Goal: Navigation & Orientation: Find specific page/section

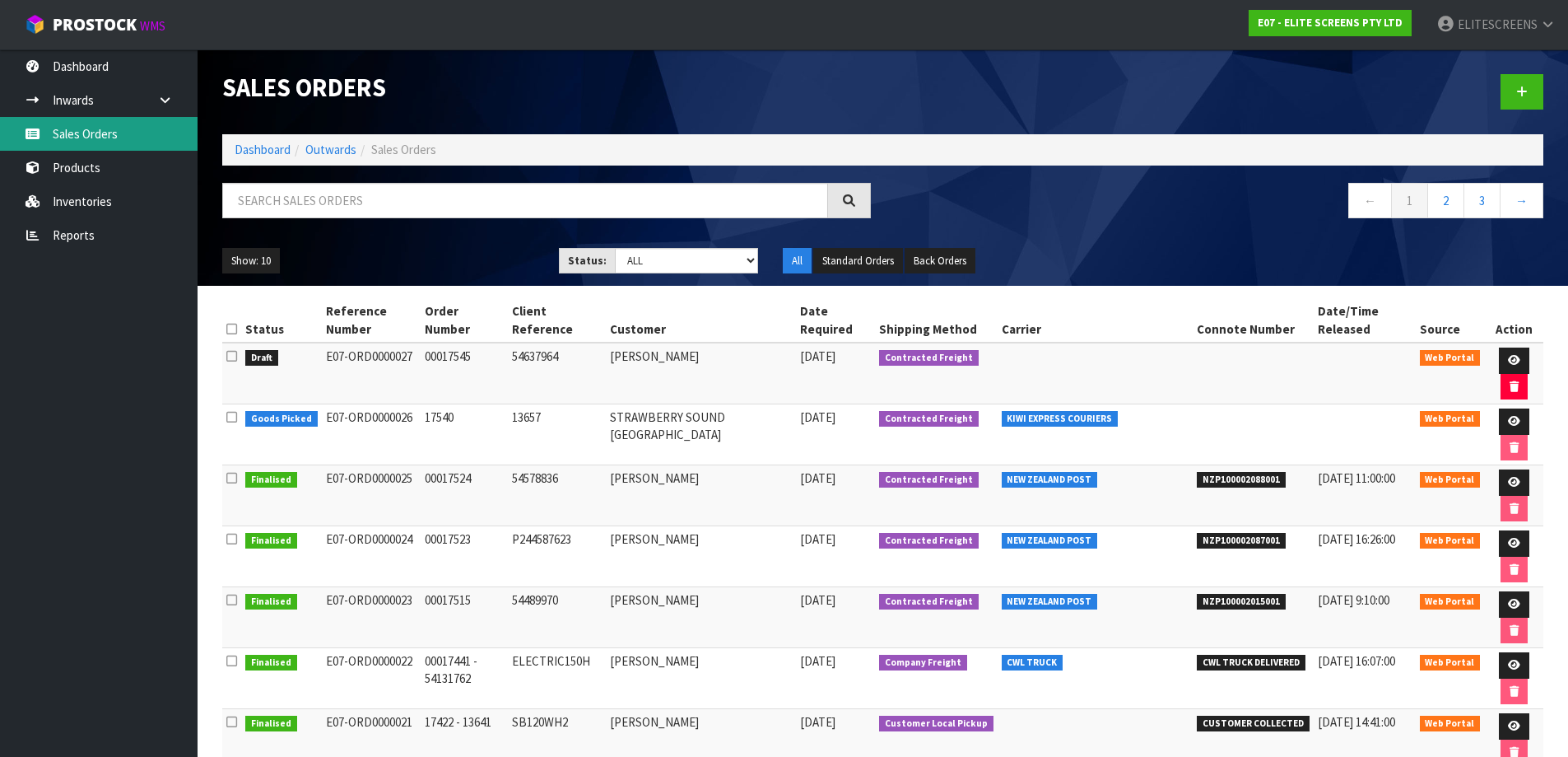
click at [64, 132] on link "Sales Orders" at bounding box center [99, 134] width 197 height 34
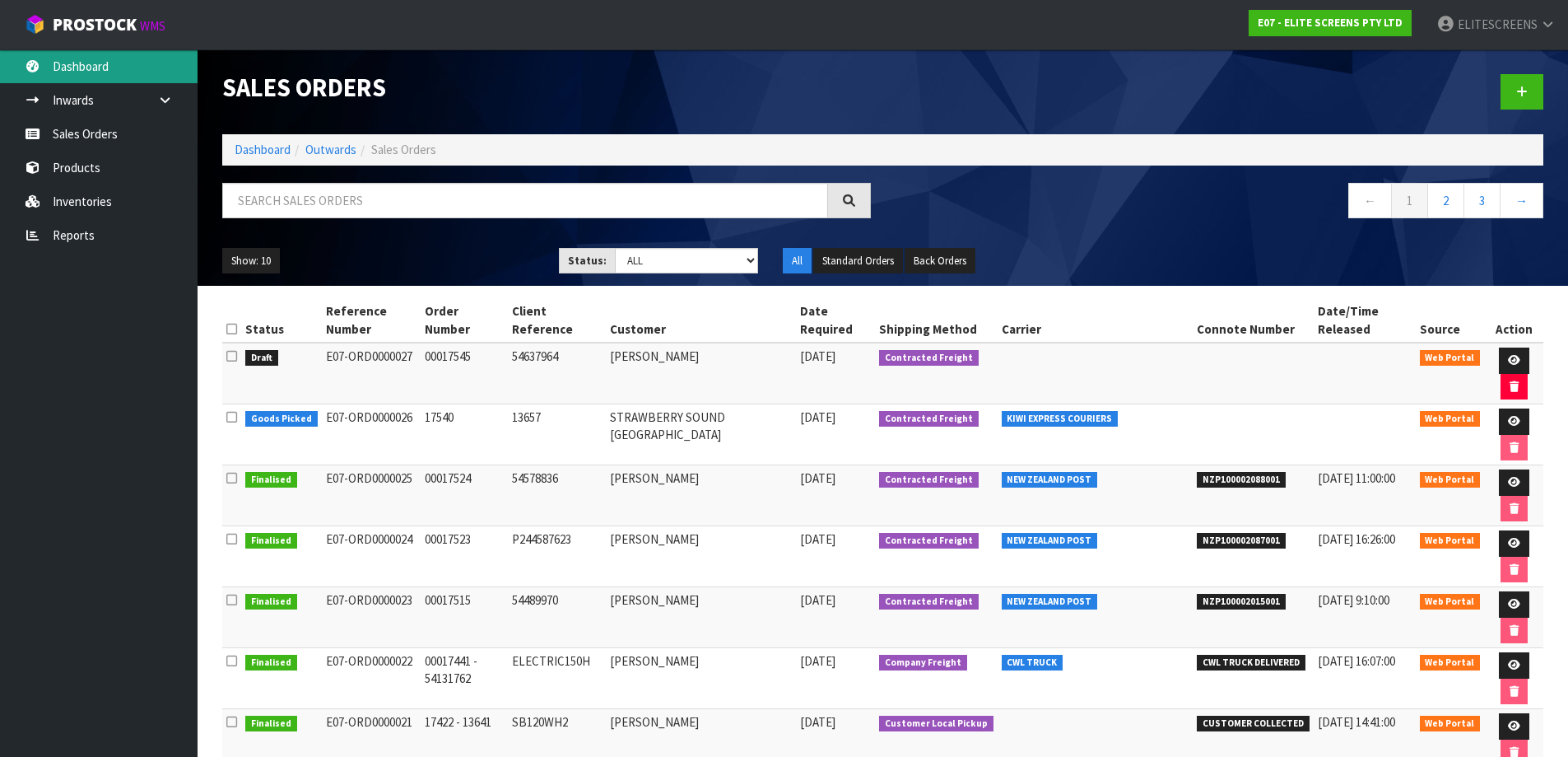
click at [75, 76] on link "Dashboard" at bounding box center [99, 66] width 197 height 34
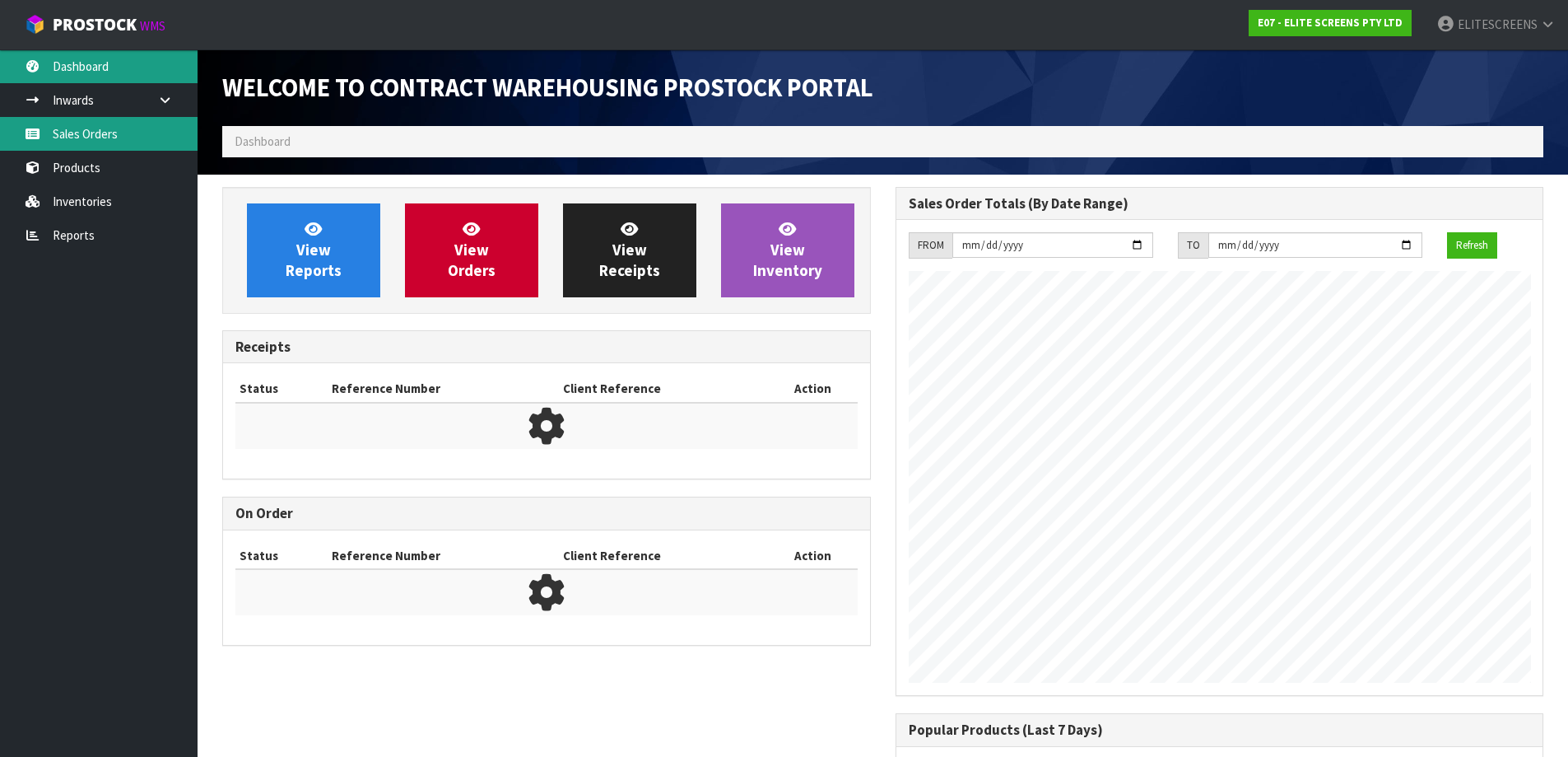
scroll to position [753, 672]
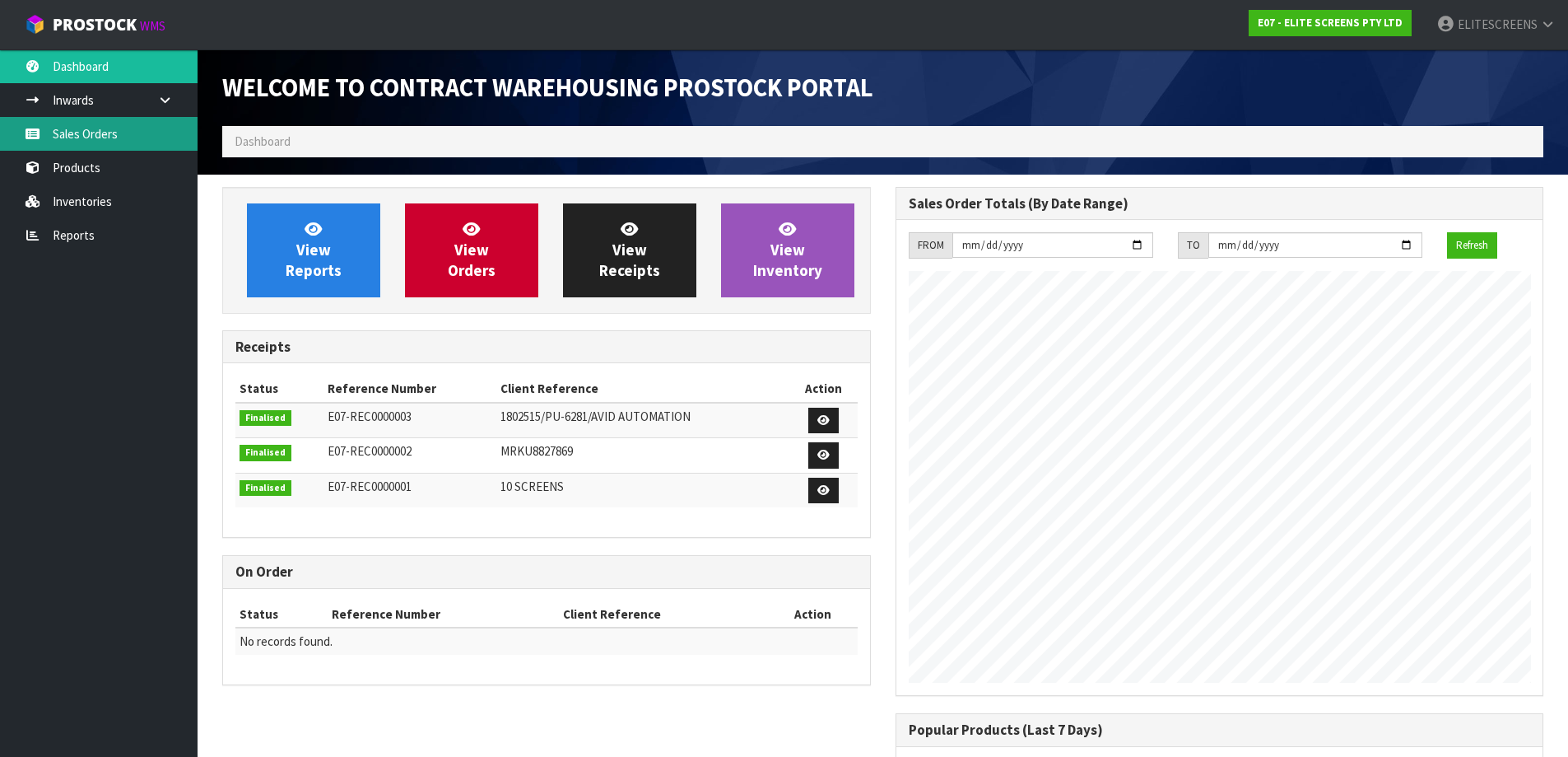
click at [87, 134] on link "Sales Orders" at bounding box center [99, 134] width 197 height 34
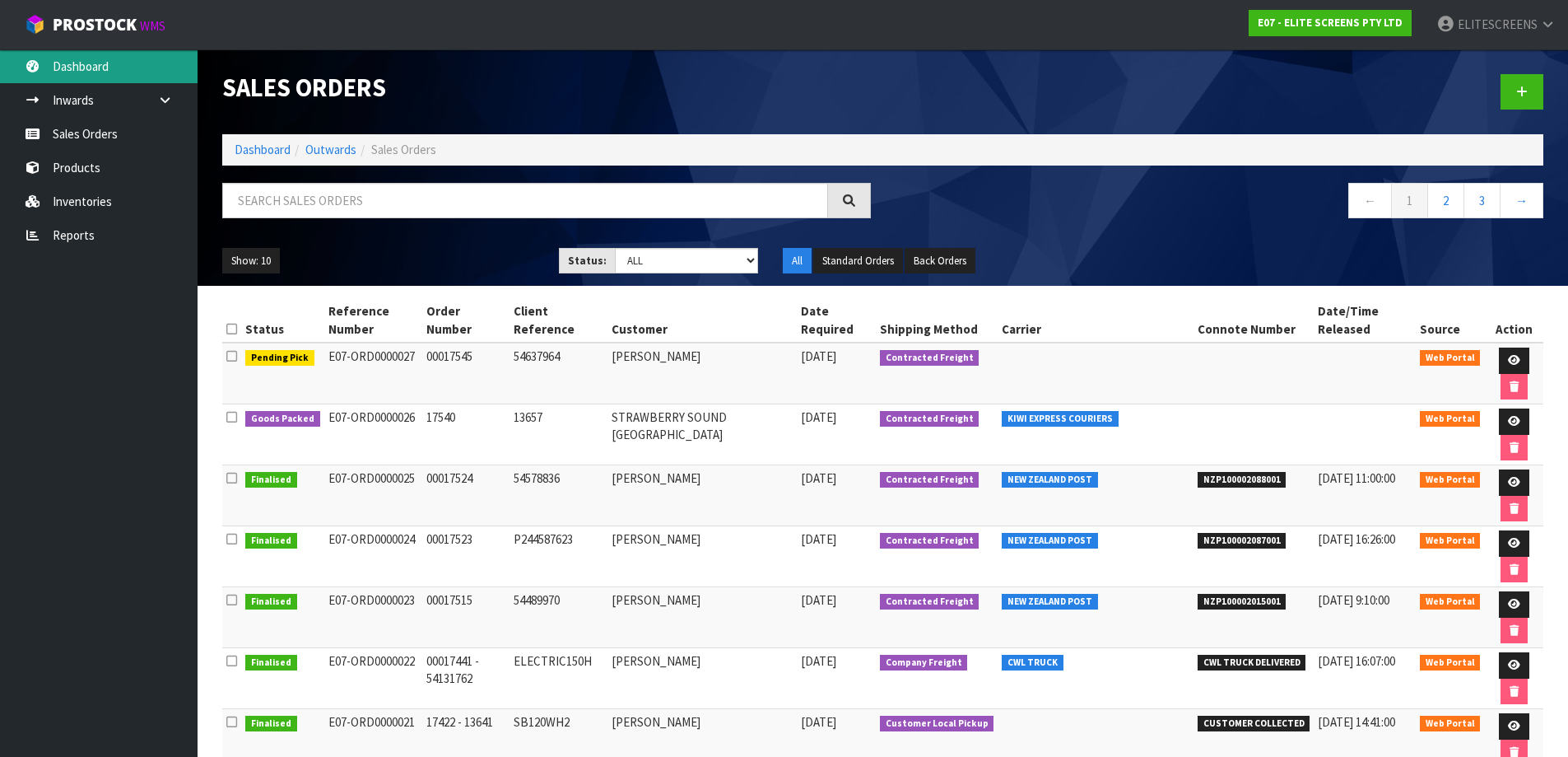
click at [77, 72] on link "Dashboard" at bounding box center [99, 66] width 197 height 34
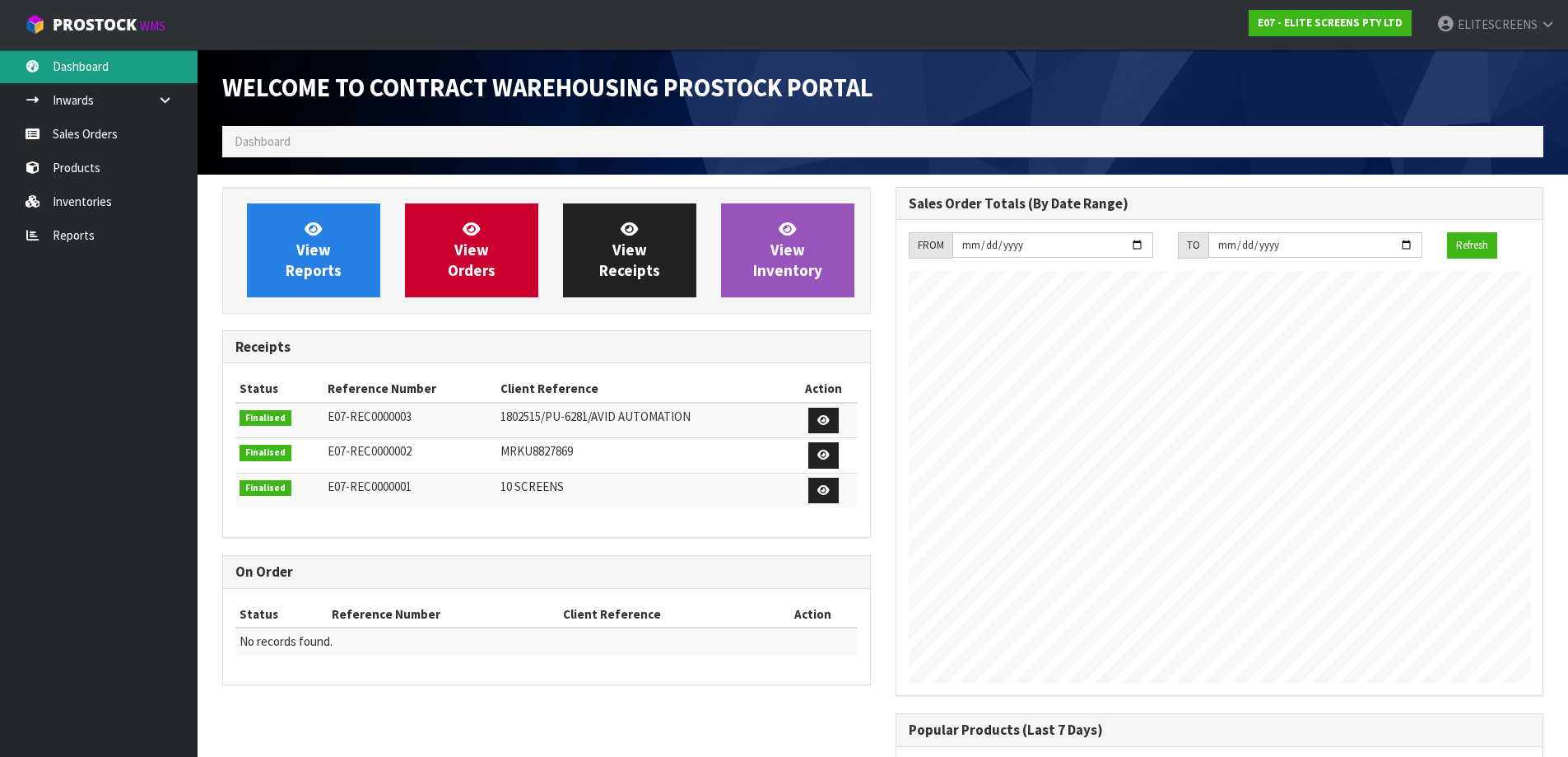
scroll to position [753, 672]
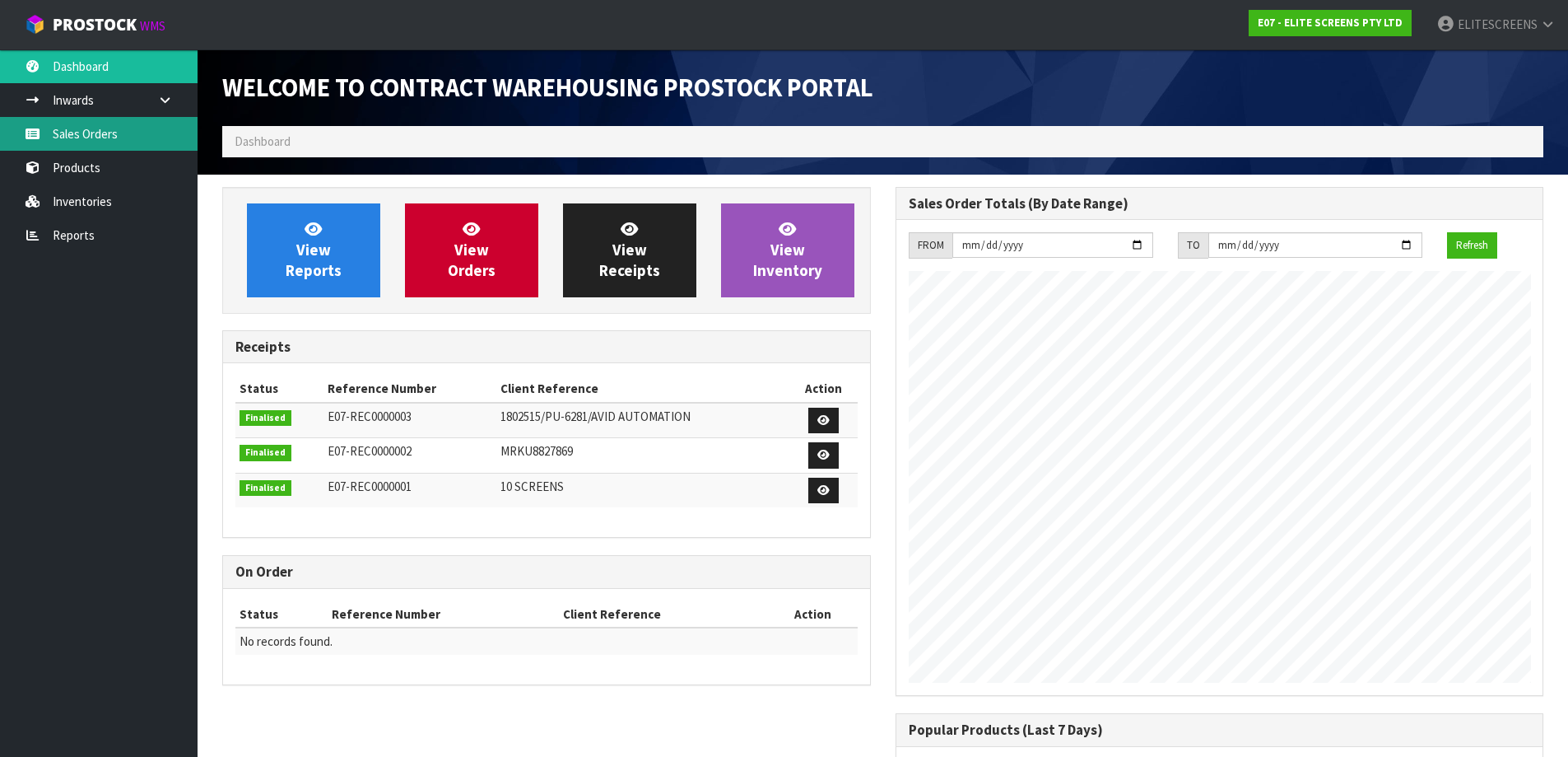
click at [73, 138] on link "Sales Orders" at bounding box center [99, 134] width 197 height 34
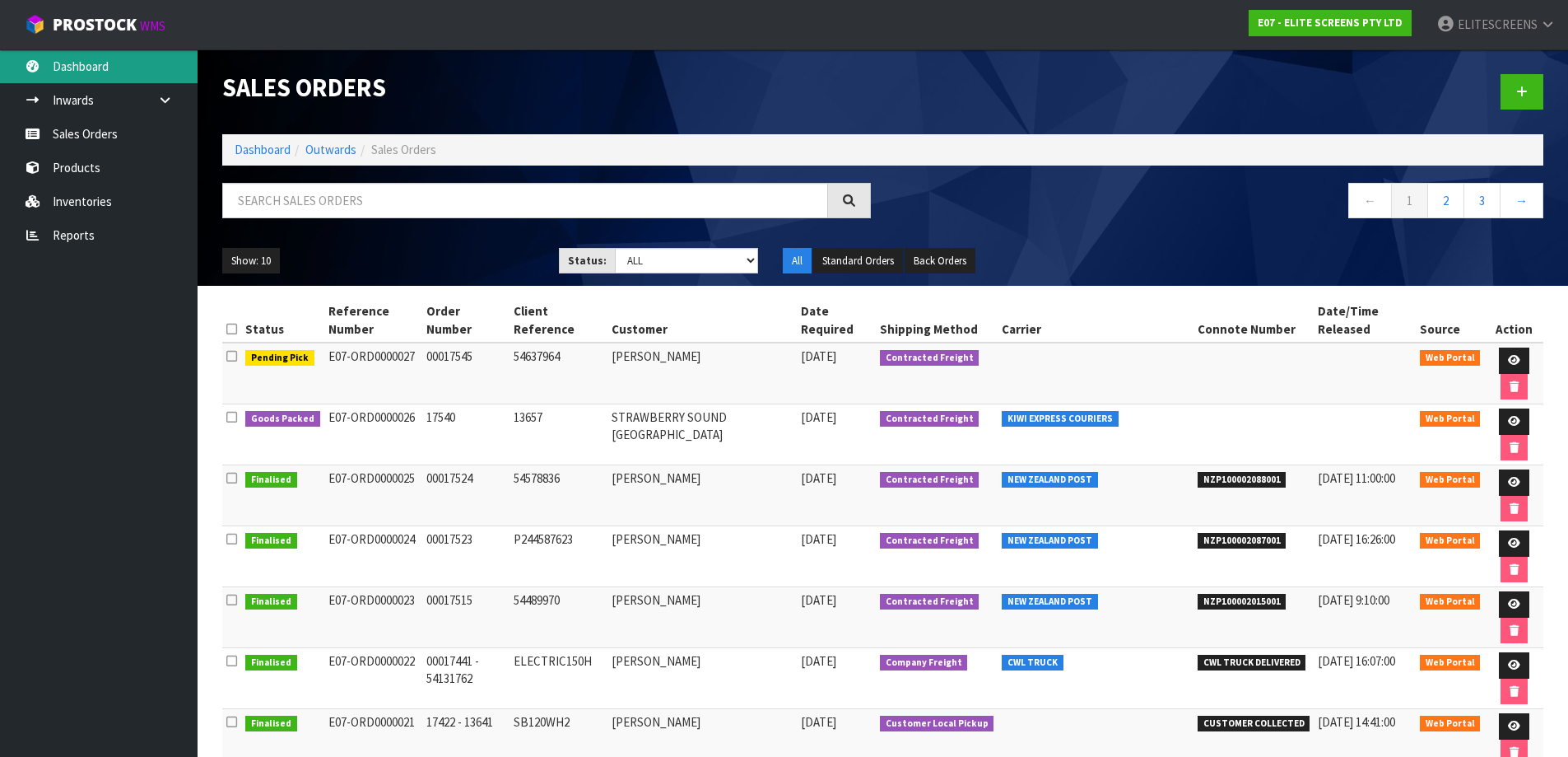
click at [94, 59] on link "Dashboard" at bounding box center [99, 66] width 197 height 34
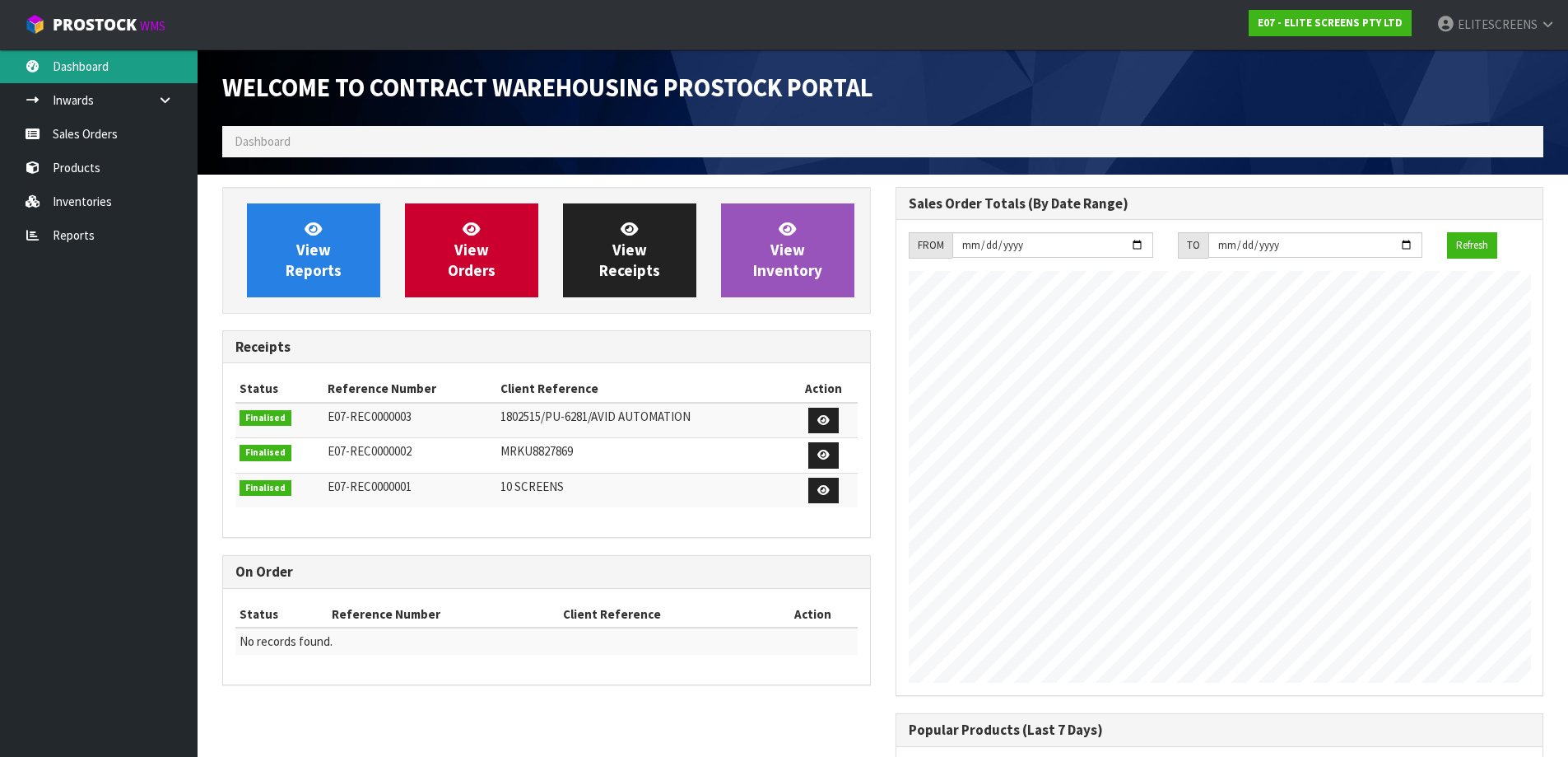
scroll to position [753, 672]
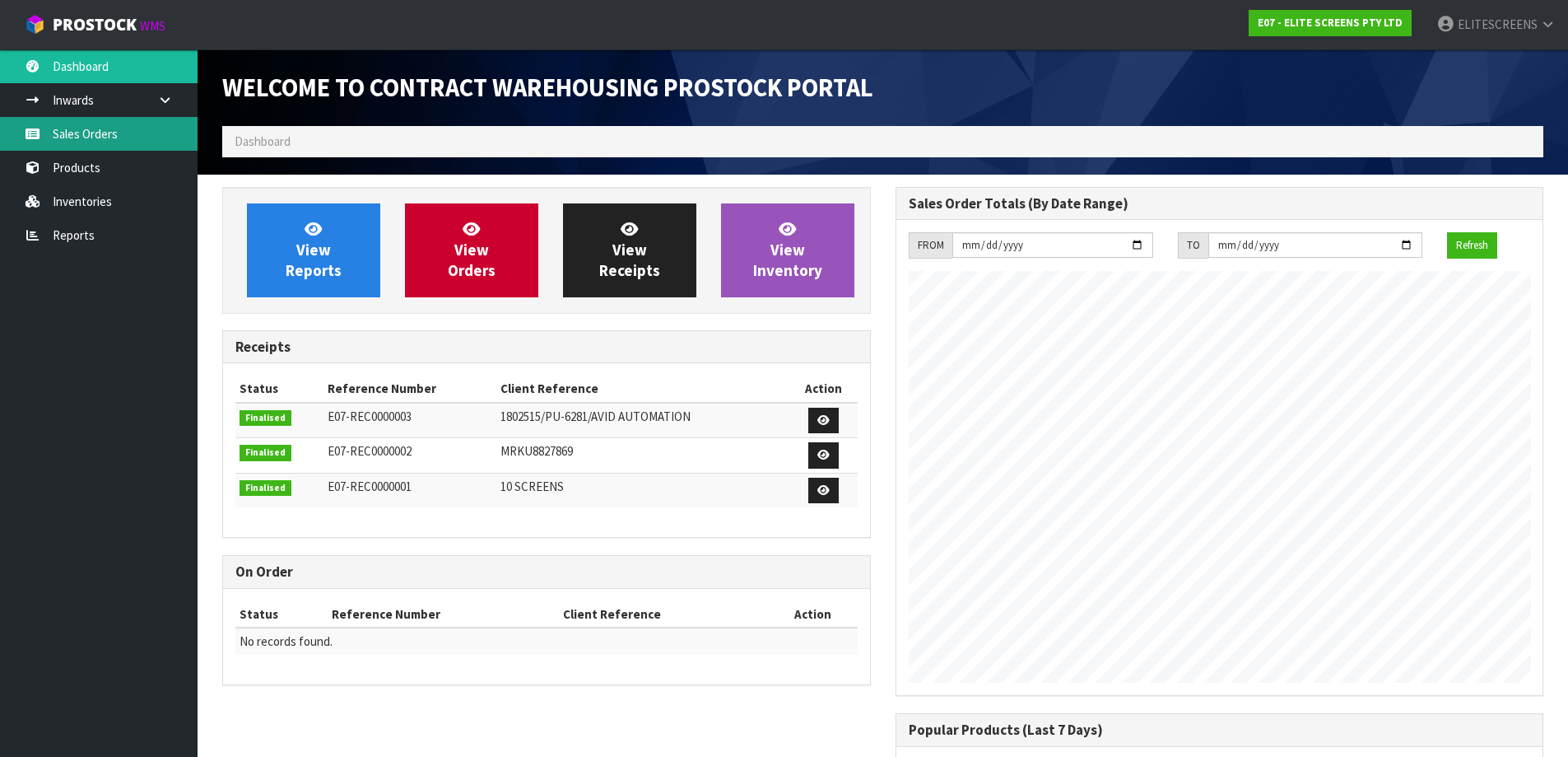
click at [68, 141] on link "Sales Orders" at bounding box center [99, 134] width 197 height 34
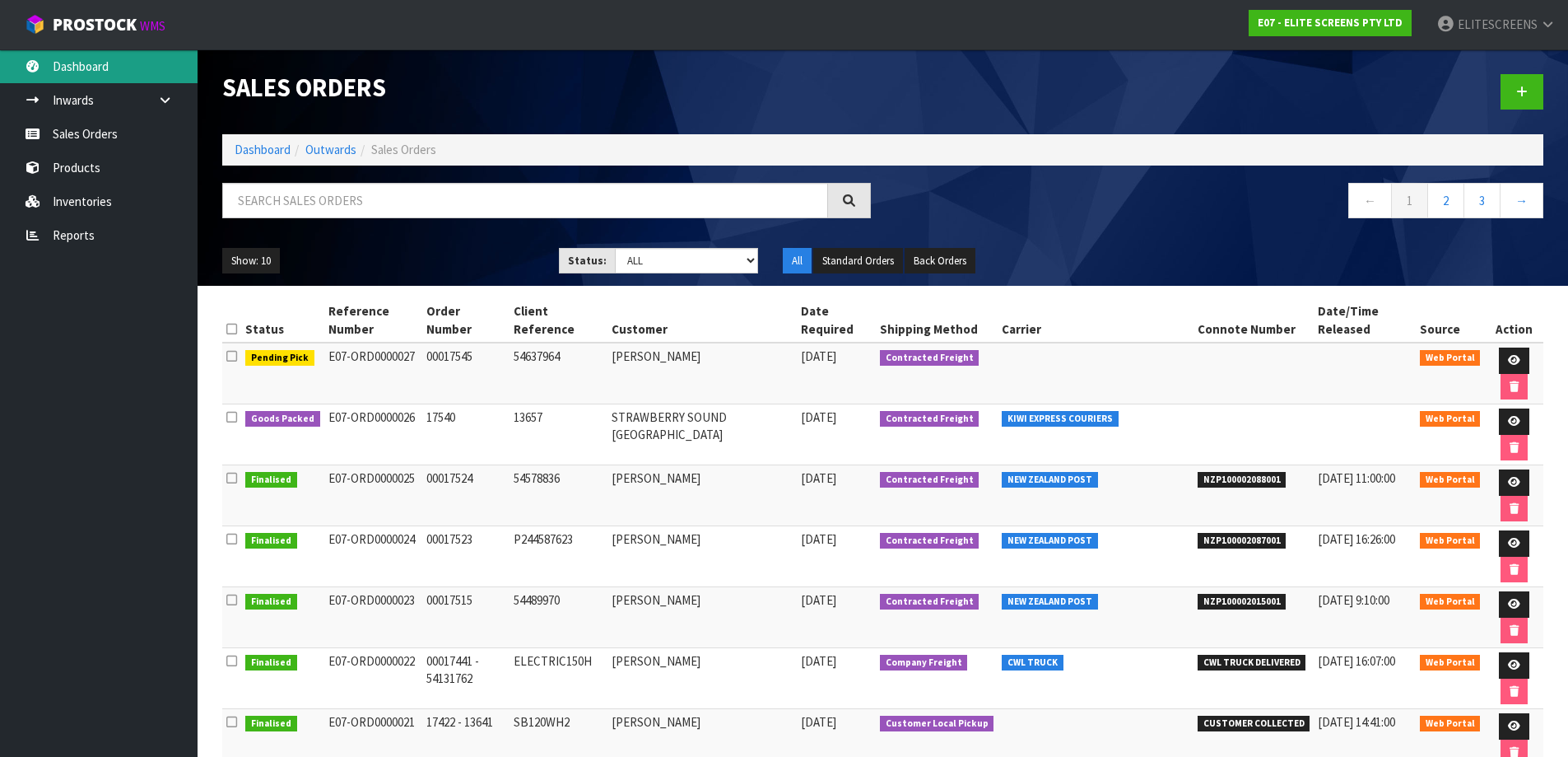
click at [83, 66] on link "Dashboard" at bounding box center [99, 66] width 197 height 34
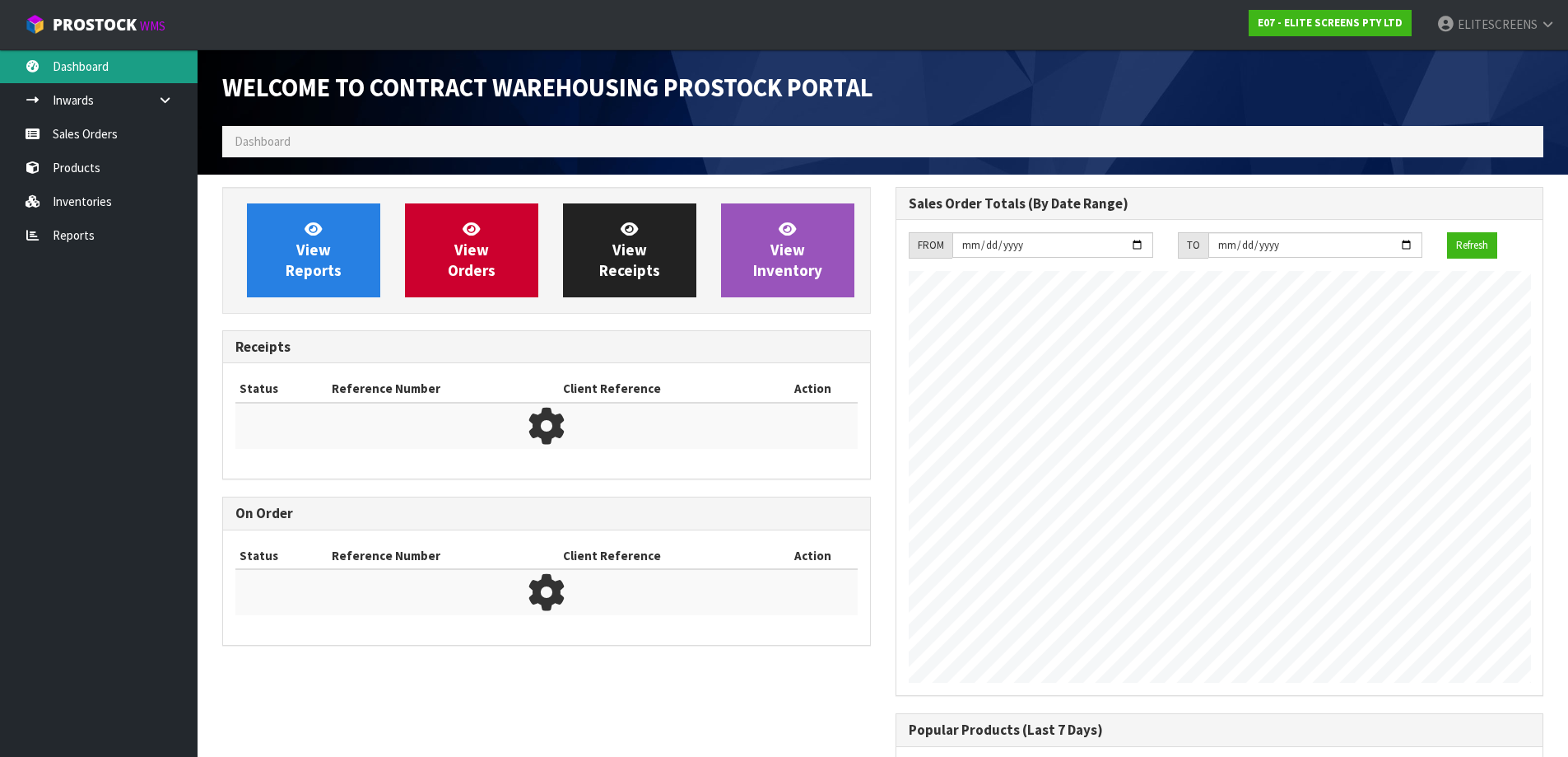
scroll to position [753, 672]
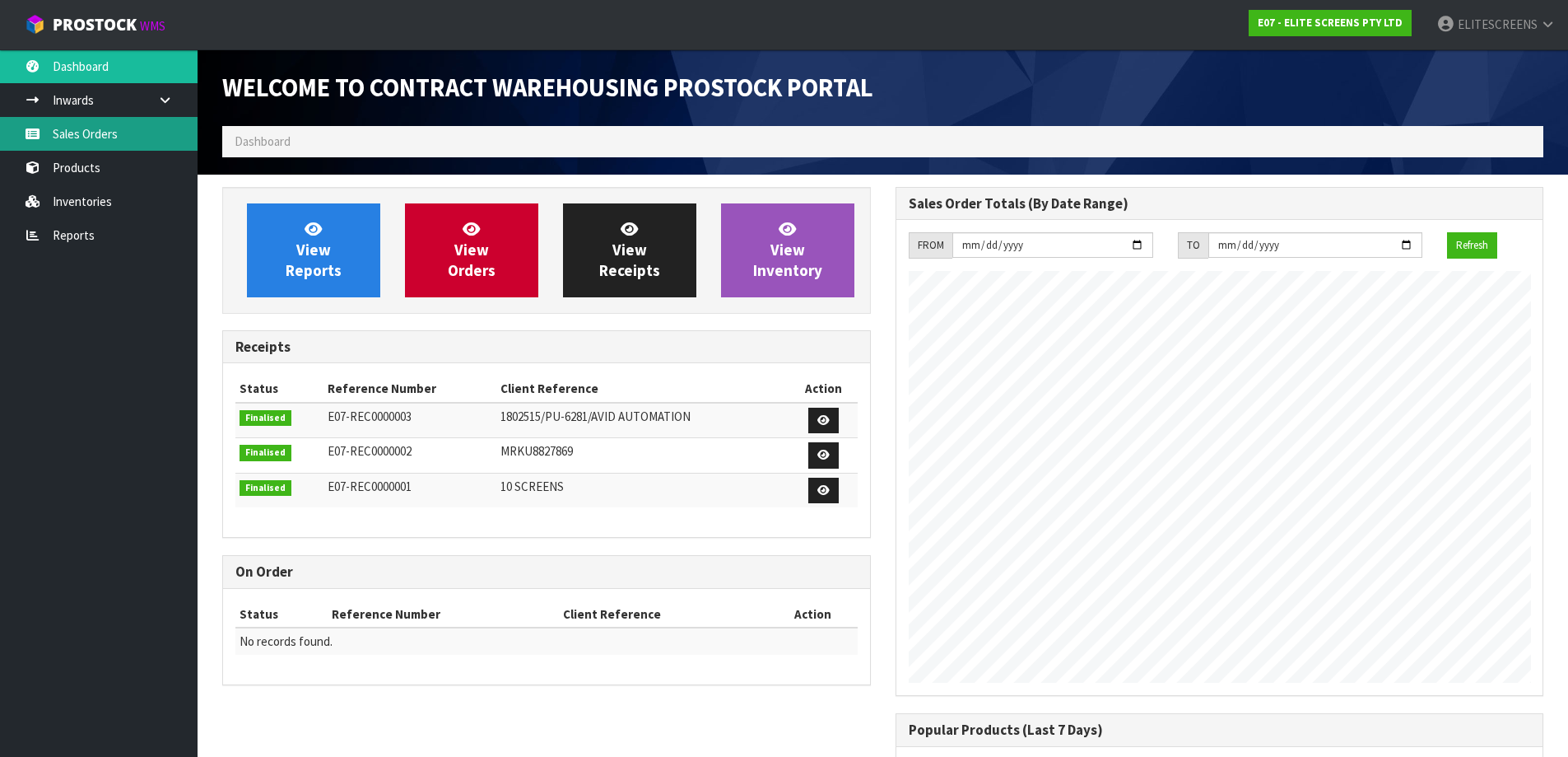
click at [71, 137] on link "Sales Orders" at bounding box center [99, 134] width 197 height 34
